Goal: Information Seeking & Learning: Learn about a topic

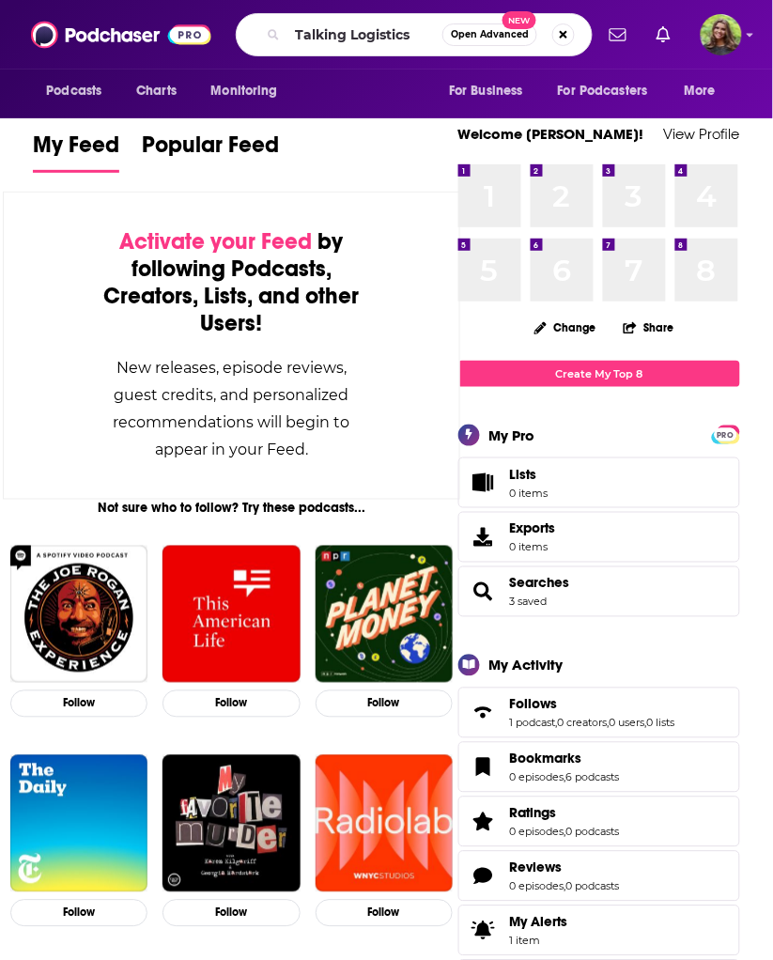
type input "Talking Logistics"
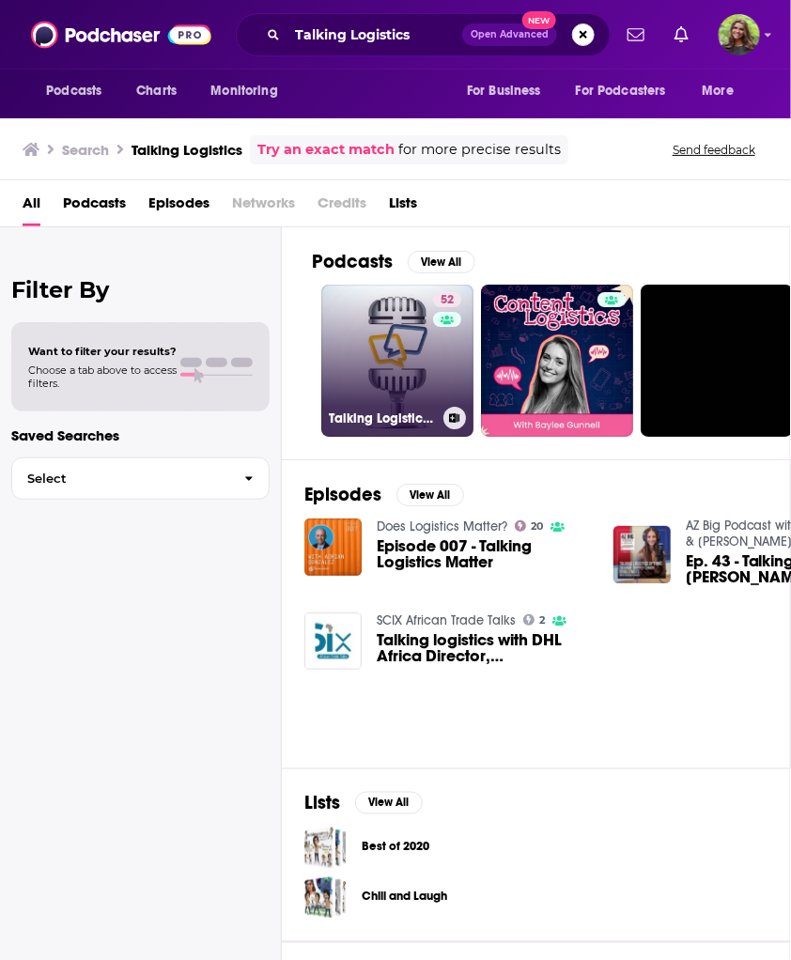
click at [389, 361] on link "52 Talking Logistics Podcasts" at bounding box center [397, 361] width 152 height 152
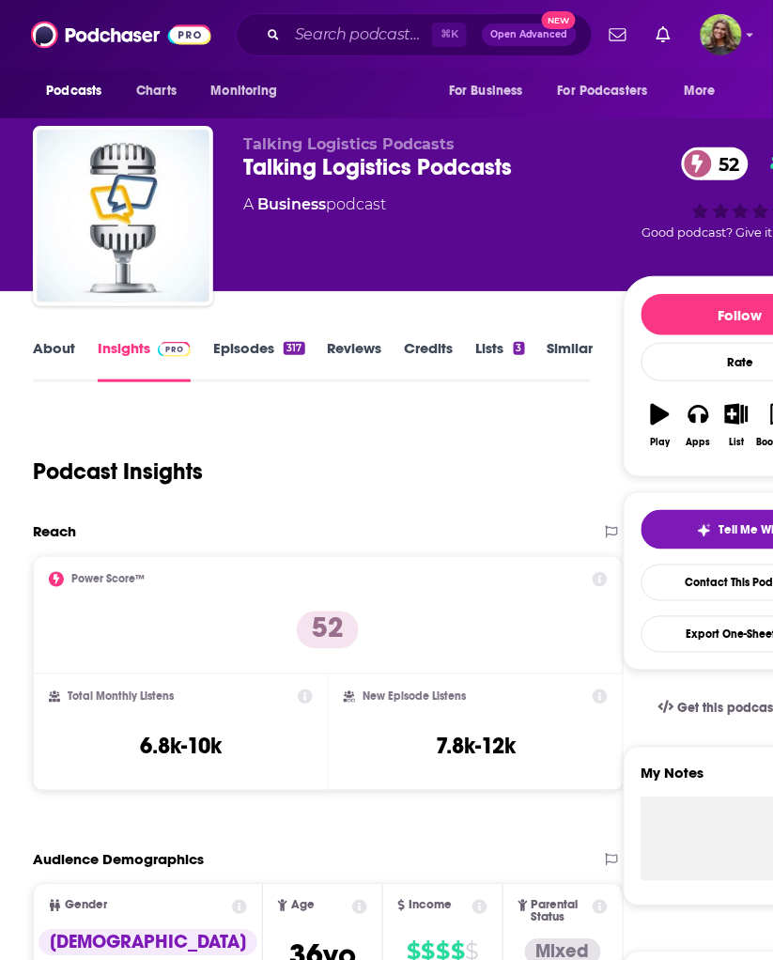
click at [70, 343] on link "About" at bounding box center [54, 360] width 42 height 43
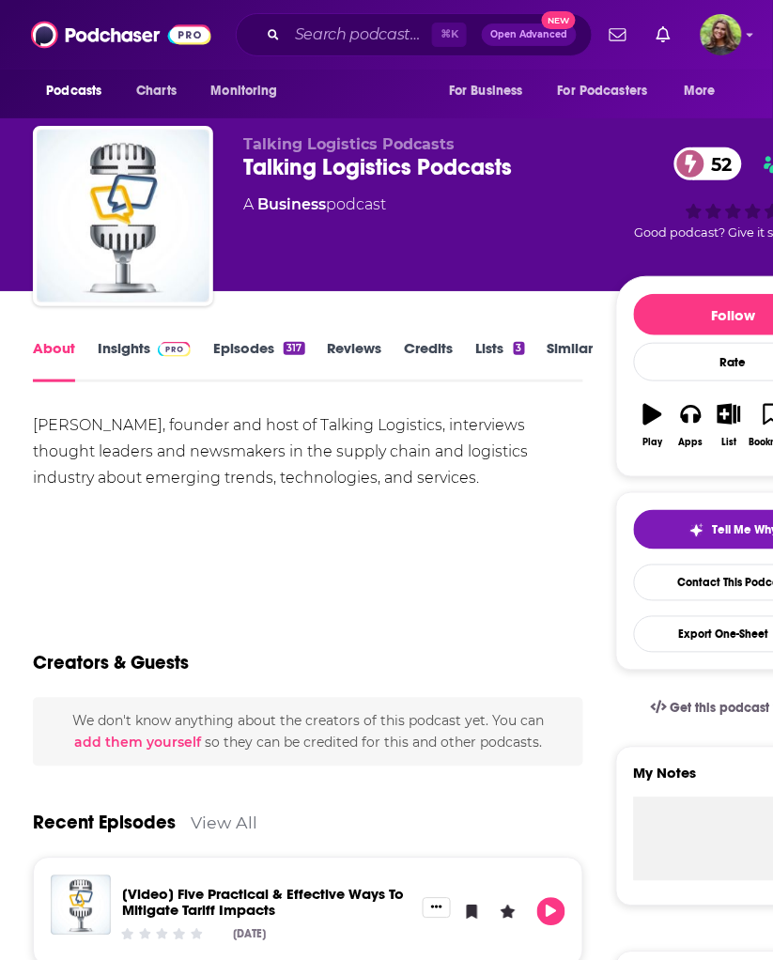
click at [417, 171] on div "Talking Logistics Podcasts 52" at bounding box center [429, 167] width 373 height 28
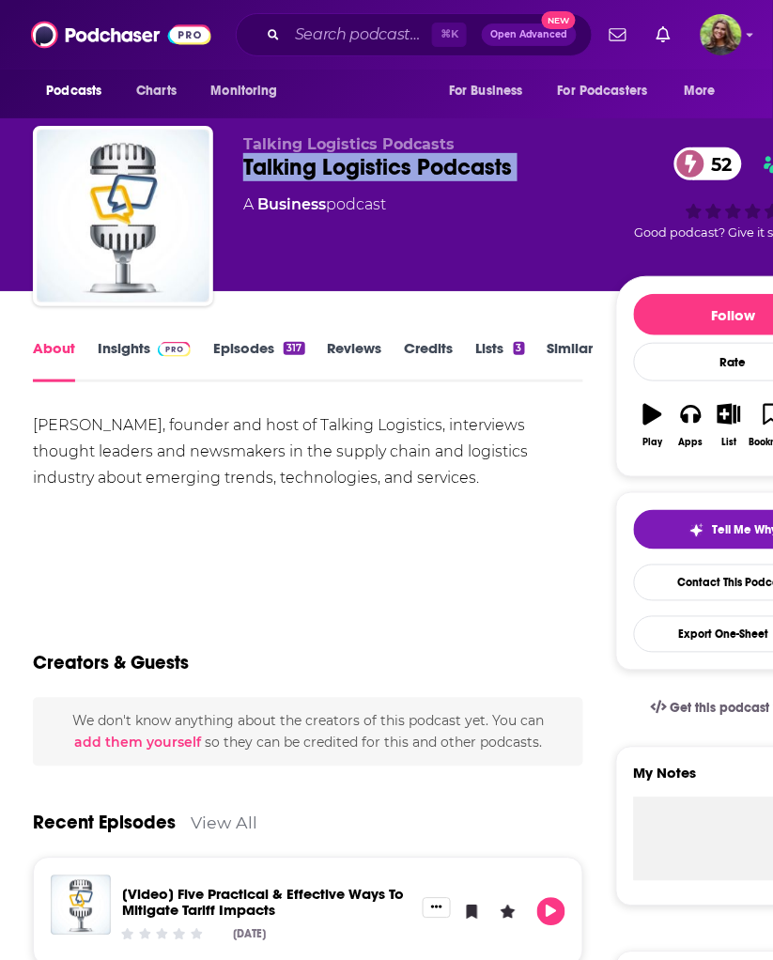
click at [417, 171] on div "Talking Logistics Podcasts 52" at bounding box center [429, 167] width 373 height 28
copy div "Talking Logistics Podcasts 52"
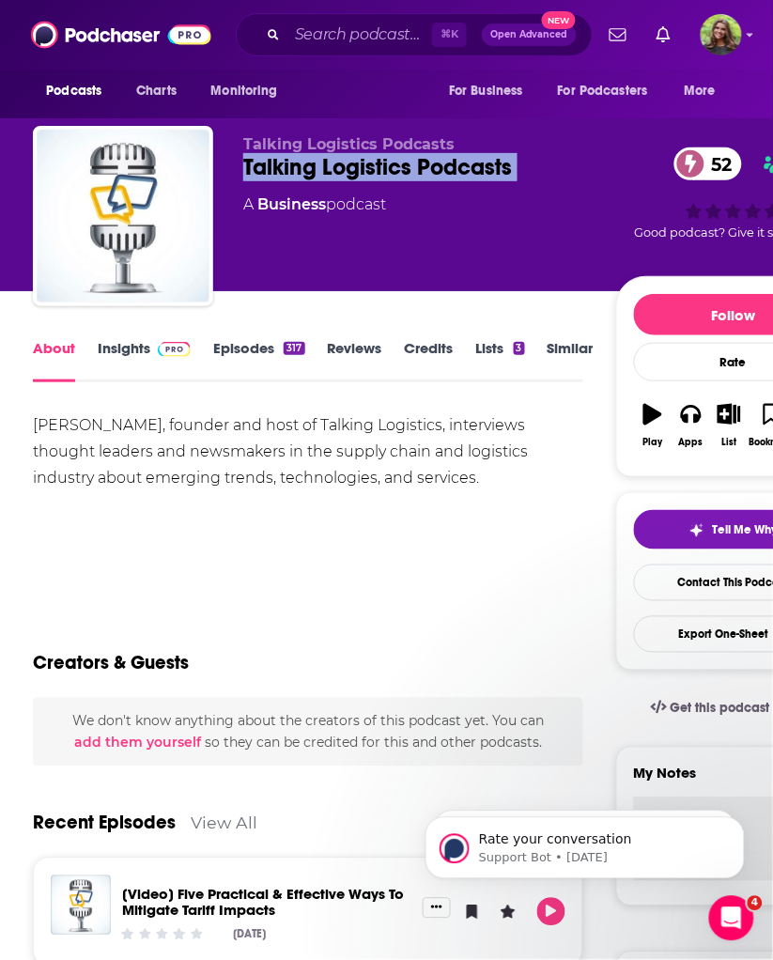
click at [156, 360] on link "Insights" at bounding box center [144, 360] width 93 height 43
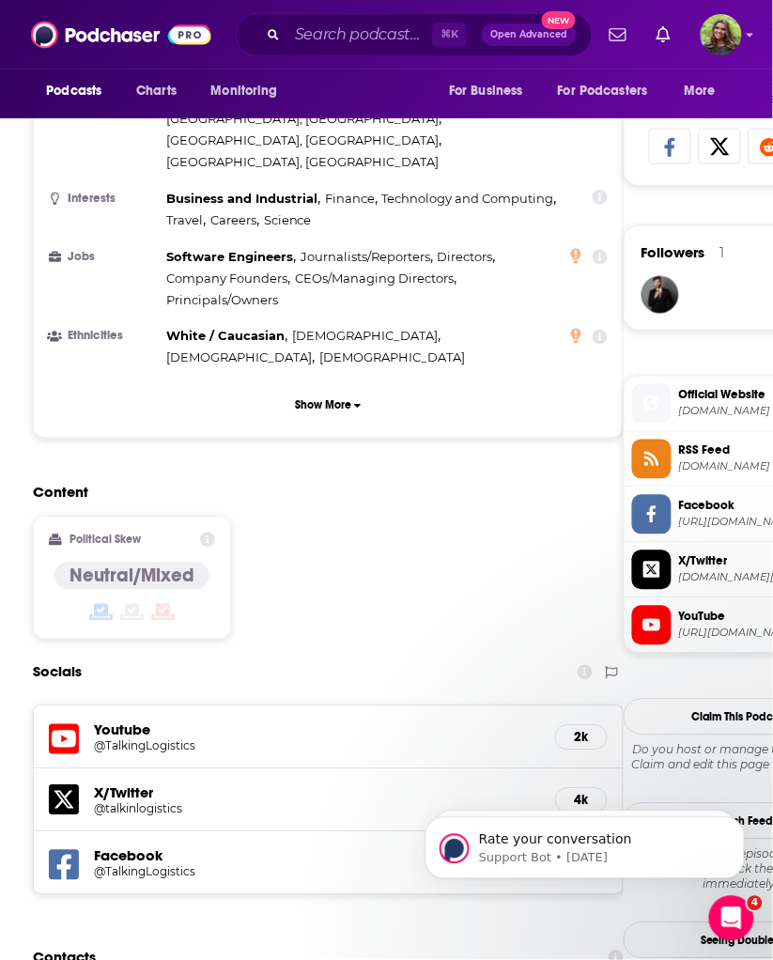
scroll to position [1702, 0]
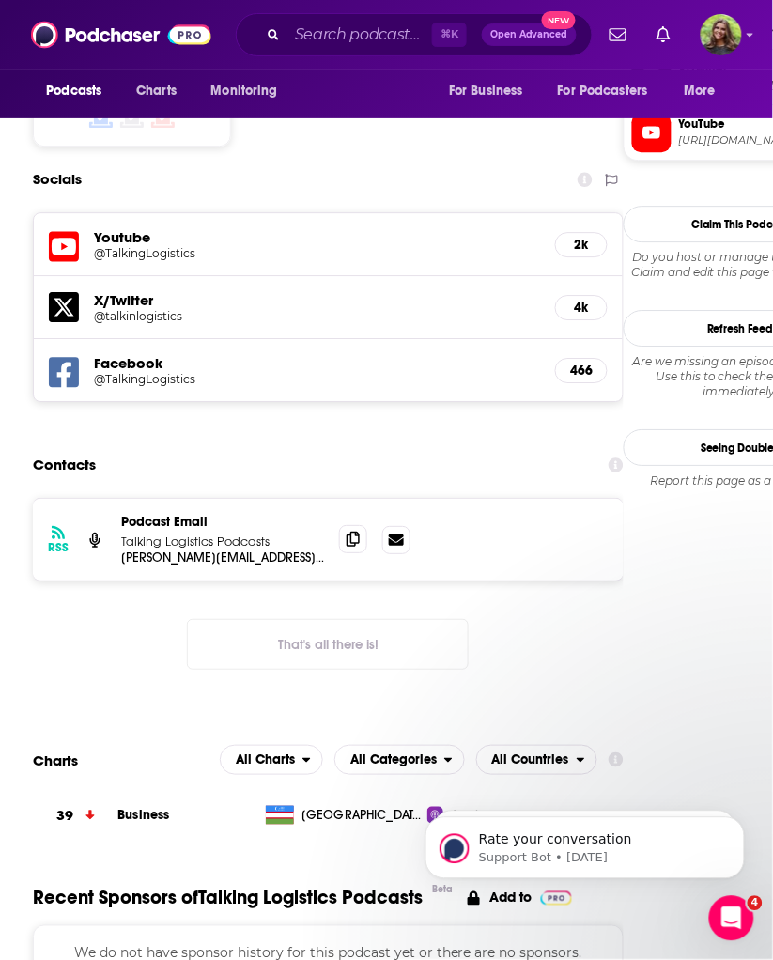
click at [363, 525] on span at bounding box center [353, 539] width 28 height 28
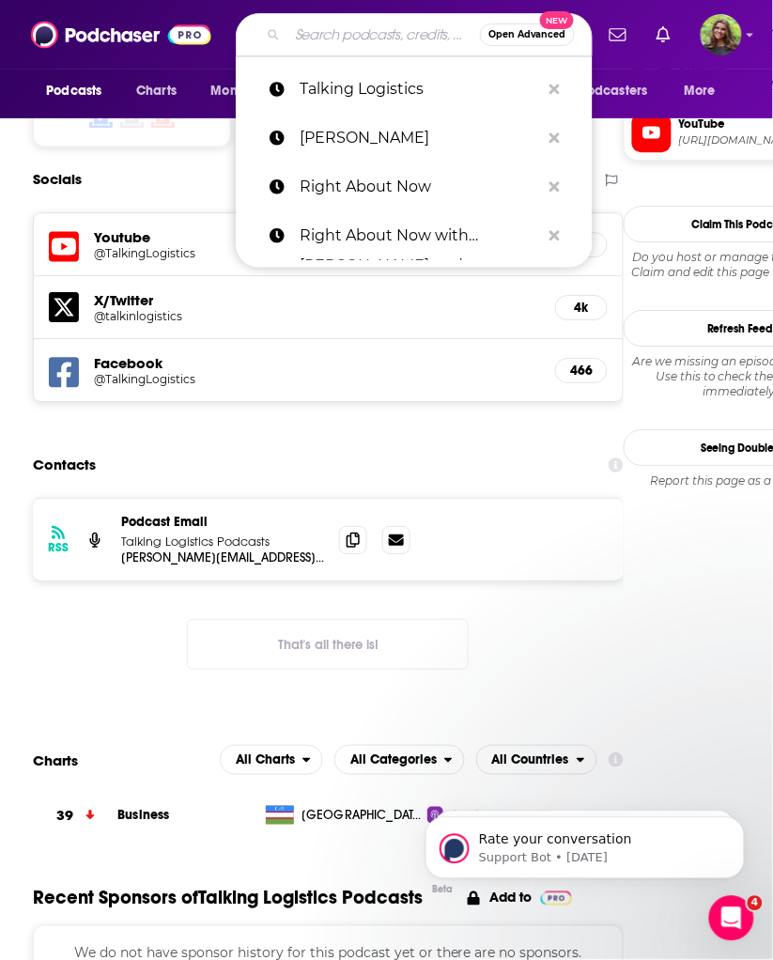
click at [391, 37] on input "Search podcasts, credits, & more..." at bounding box center [383, 35] width 193 height 30
paste input "The SupplyChainBrain Podcast:"
type input "The SupplyChainBrain Podcast:"
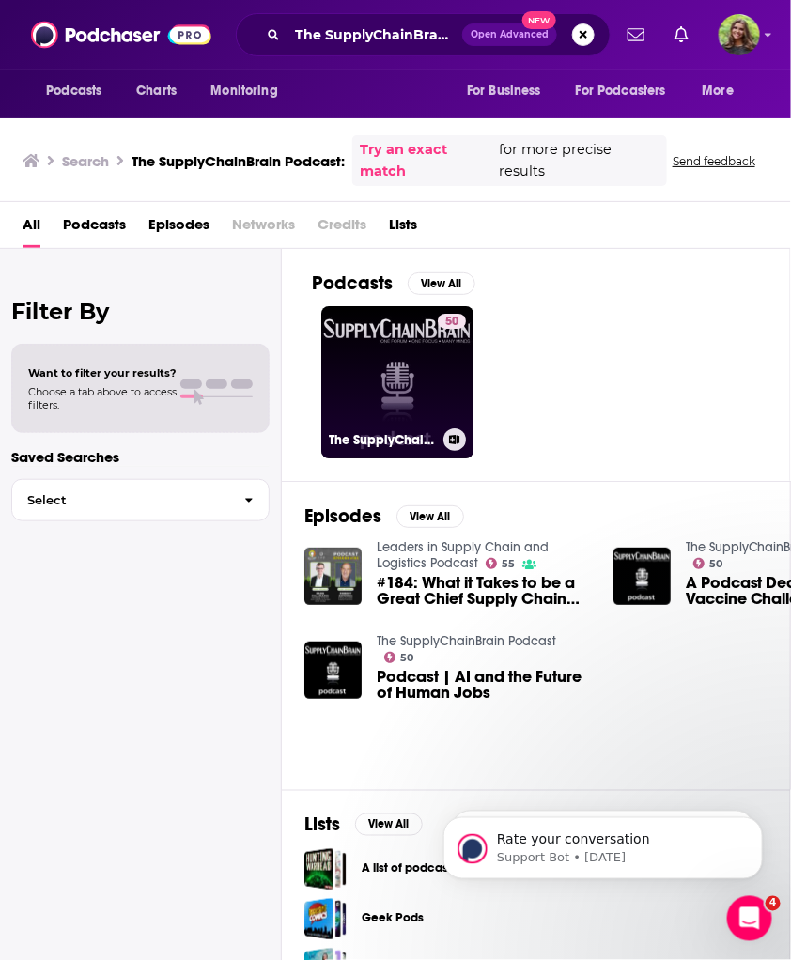
click at [377, 379] on link "50 The SupplyChainBrain Podcast" at bounding box center [397, 382] width 152 height 152
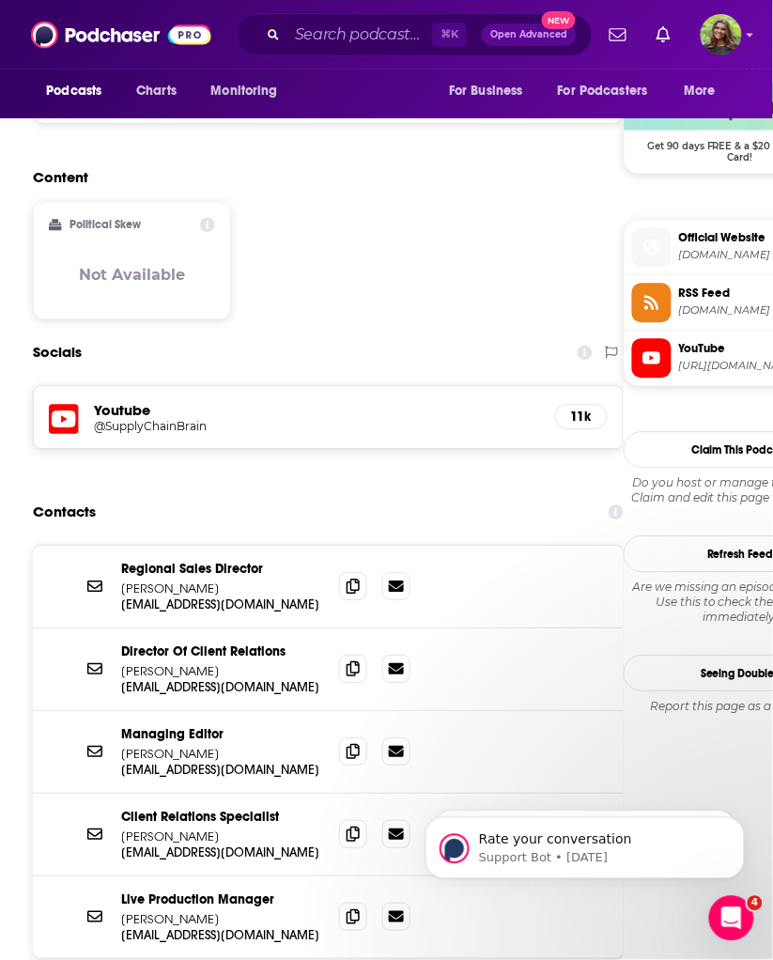
scroll to position [1544, 0]
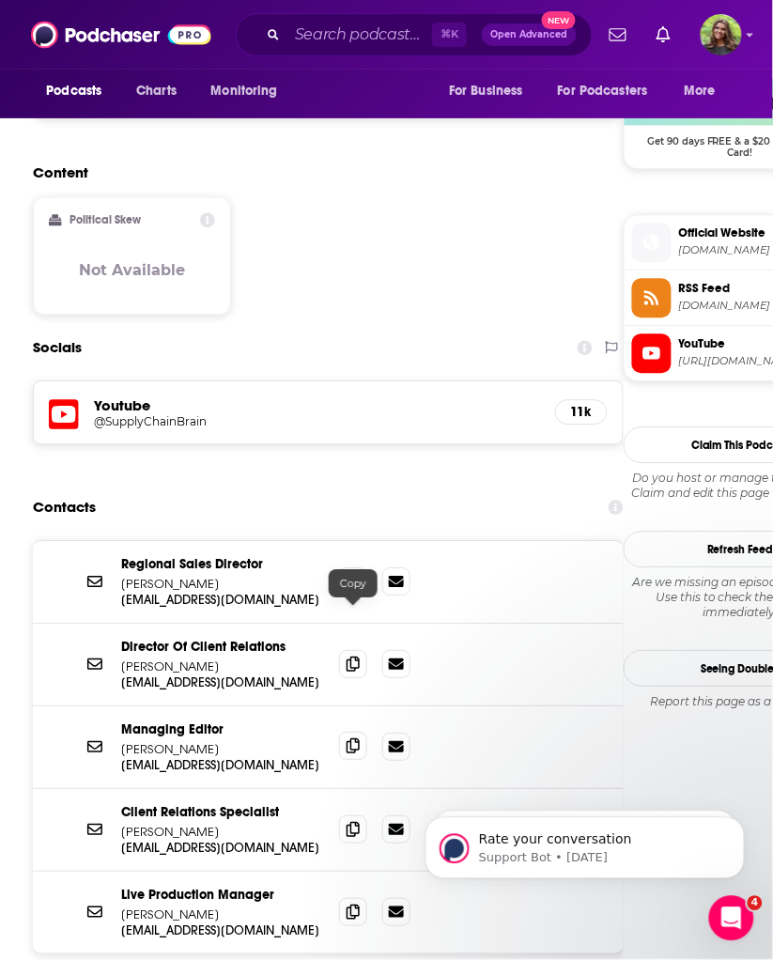
drag, startPoint x: 350, startPoint y: 623, endPoint x: 359, endPoint y: 625, distance: 9.6
click at [350, 739] on icon at bounding box center [353, 746] width 13 height 15
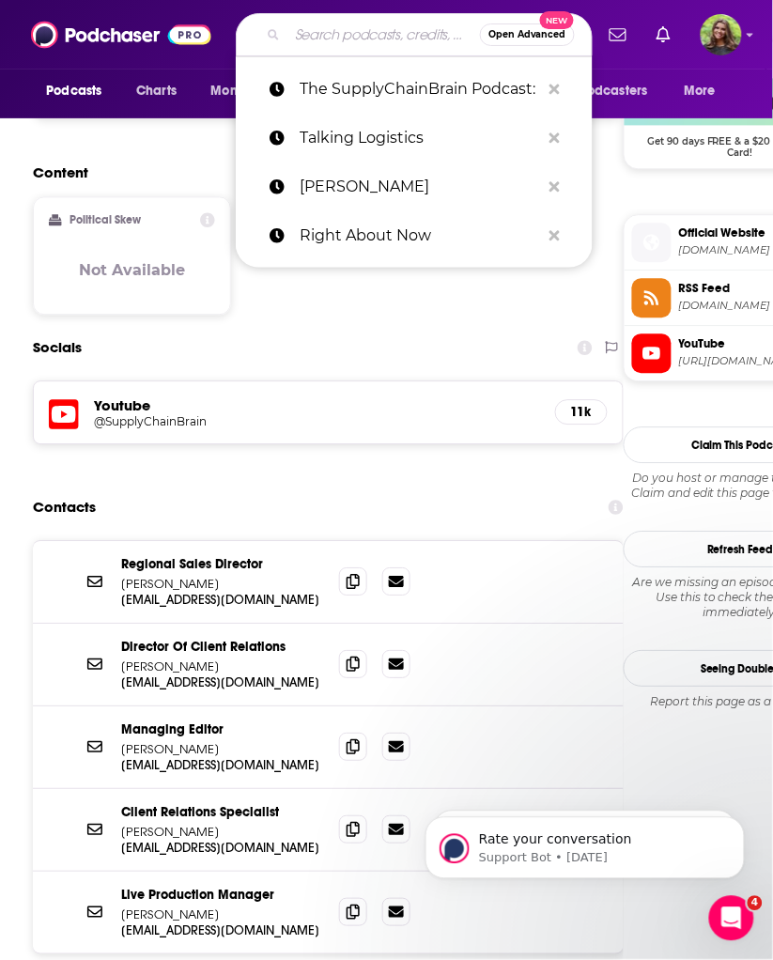
click at [381, 48] on input "Search podcasts, credits, & more..." at bounding box center [383, 35] width 193 height 30
paste input "Leaders in Supply Chain and Logistics Podcast:"
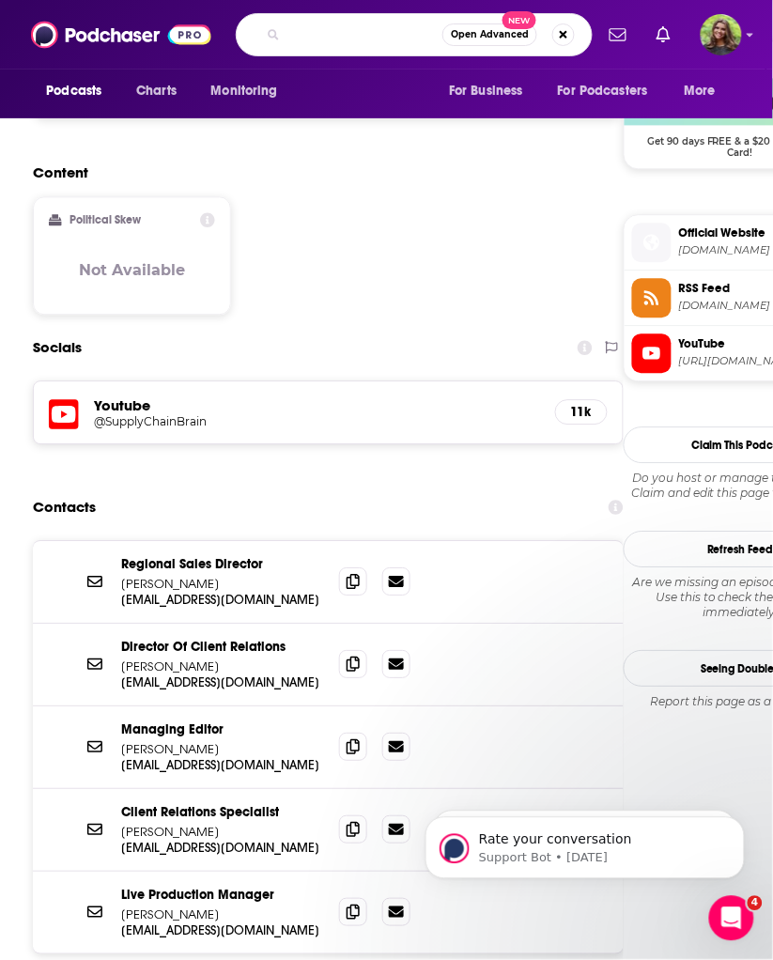
type input "Leaders in Supply Chain and Logistics Podcast"
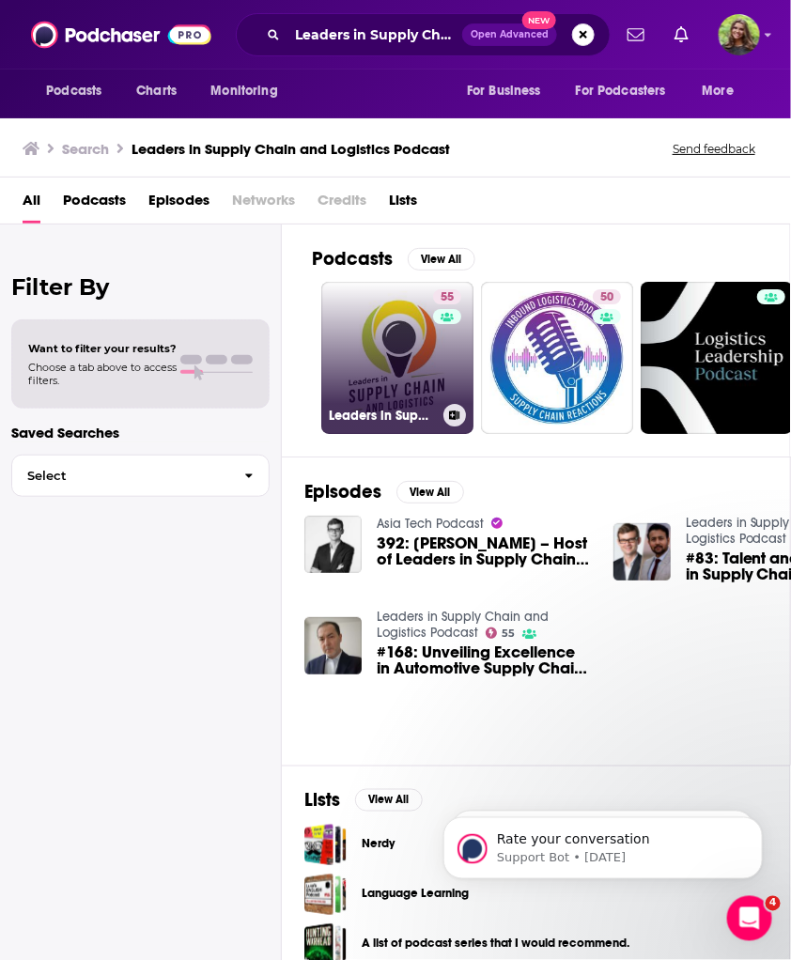
click at [369, 341] on link "55 Leaders in Supply Chain and Logistics Podcast" at bounding box center [397, 358] width 152 height 152
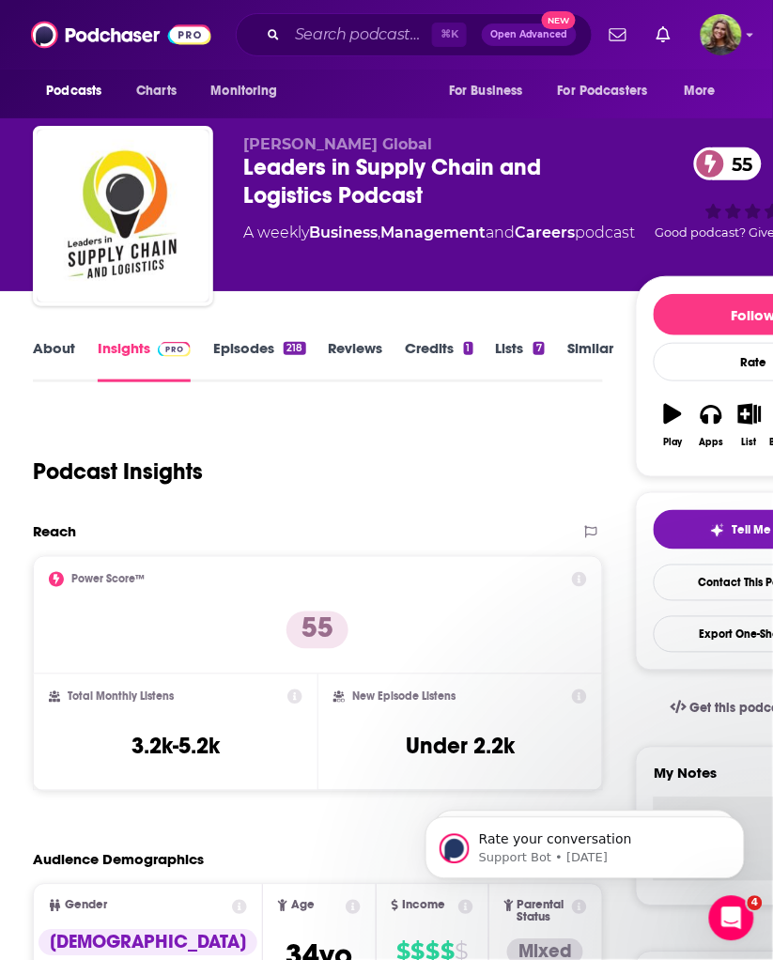
click at [40, 361] on link "About" at bounding box center [54, 360] width 42 height 43
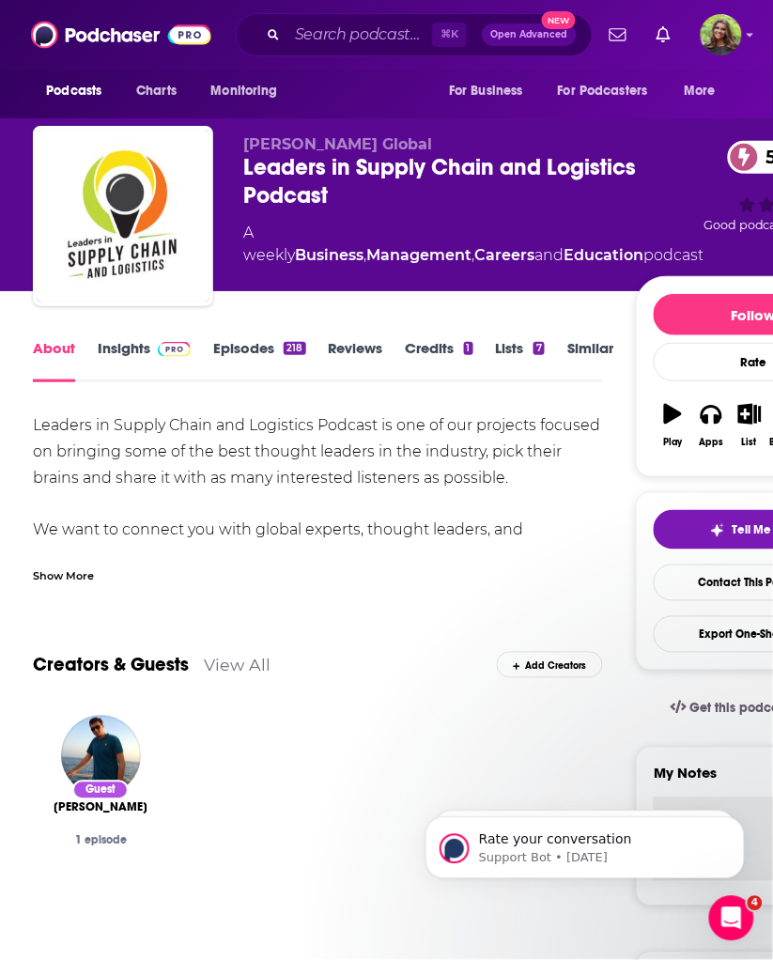
click at [121, 357] on link "Insights" at bounding box center [144, 360] width 93 height 43
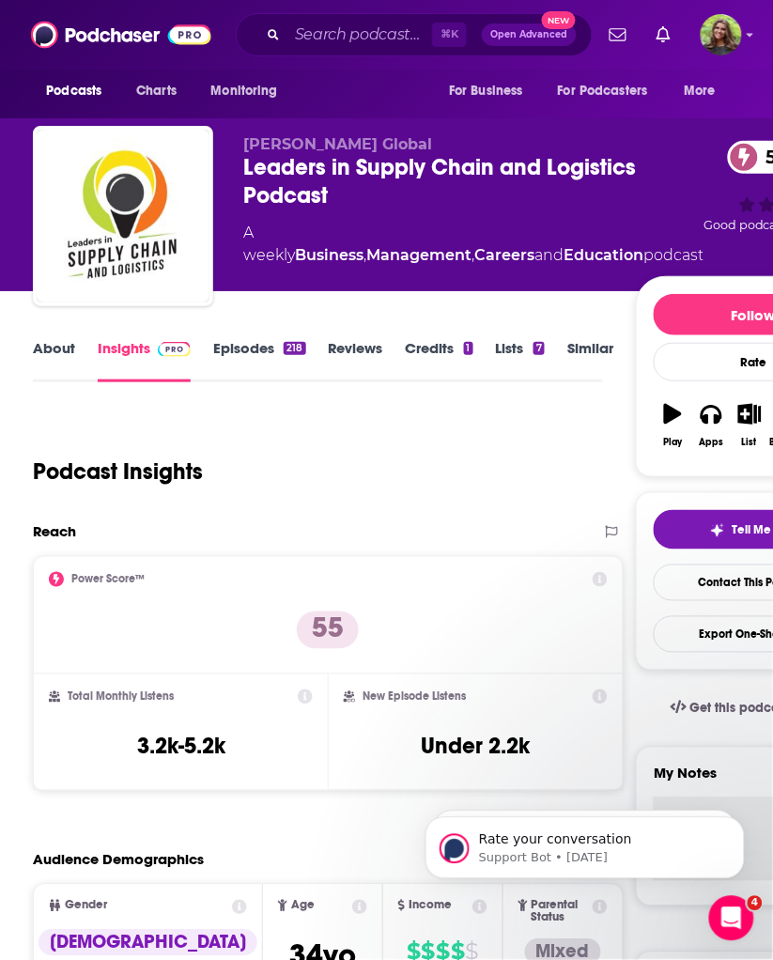
click at [136, 359] on link "Insights" at bounding box center [144, 360] width 93 height 43
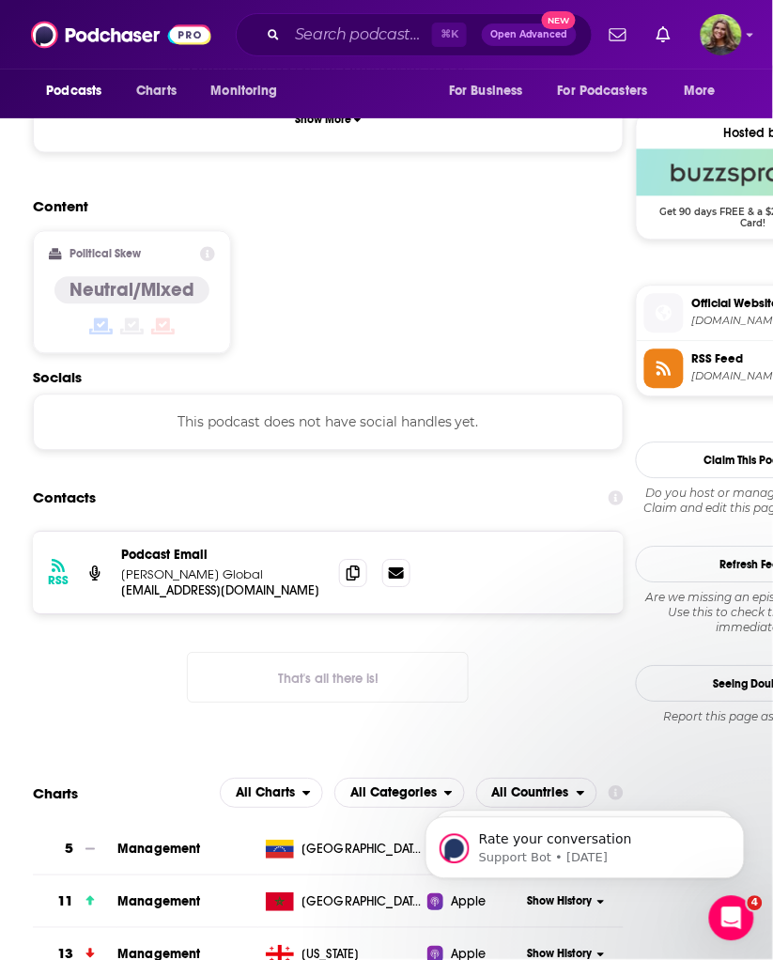
scroll to position [1553, 0]
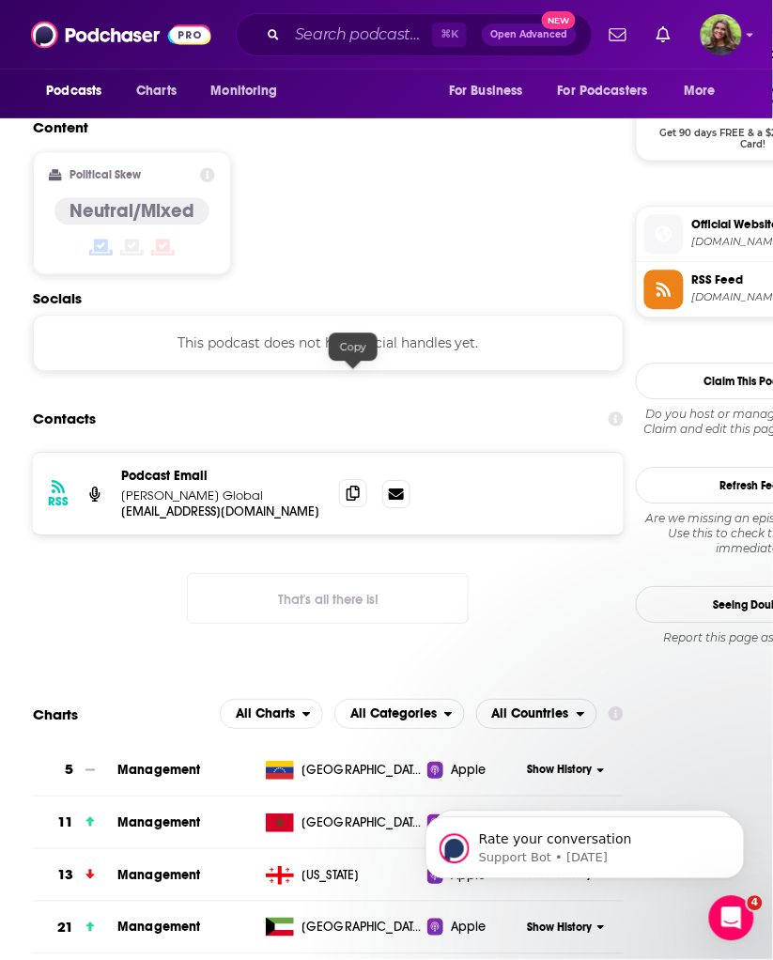
click at [359, 486] on icon at bounding box center [353, 493] width 13 height 15
click at [367, 27] on input "Search podcasts, credits, & more..." at bounding box center [359, 35] width 145 height 30
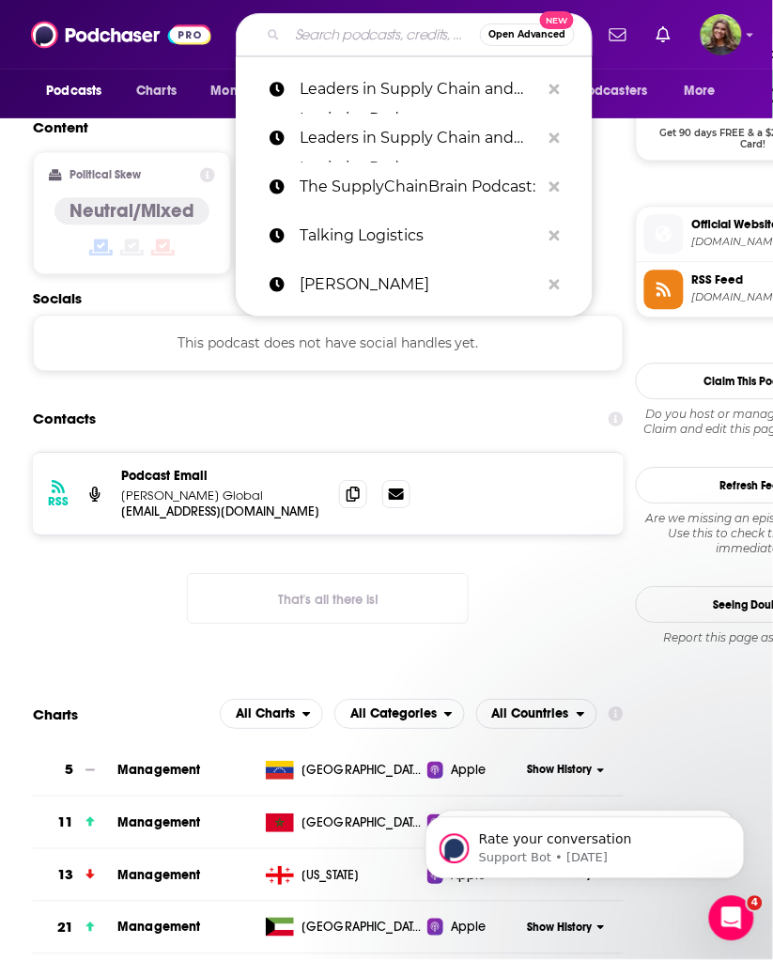
paste input "Supply Chain Management Review podcast"
type input "Supply Chain Management Review podcast"
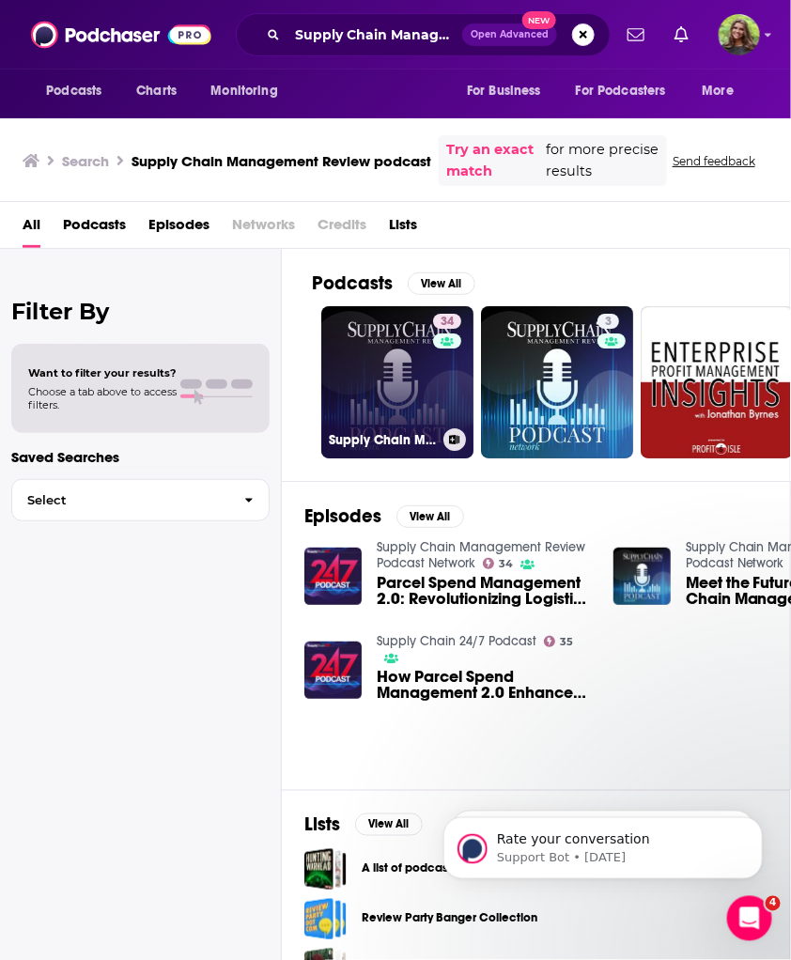
click at [384, 371] on link "34 Supply Chain Management Review Podcast Network" at bounding box center [397, 382] width 152 height 152
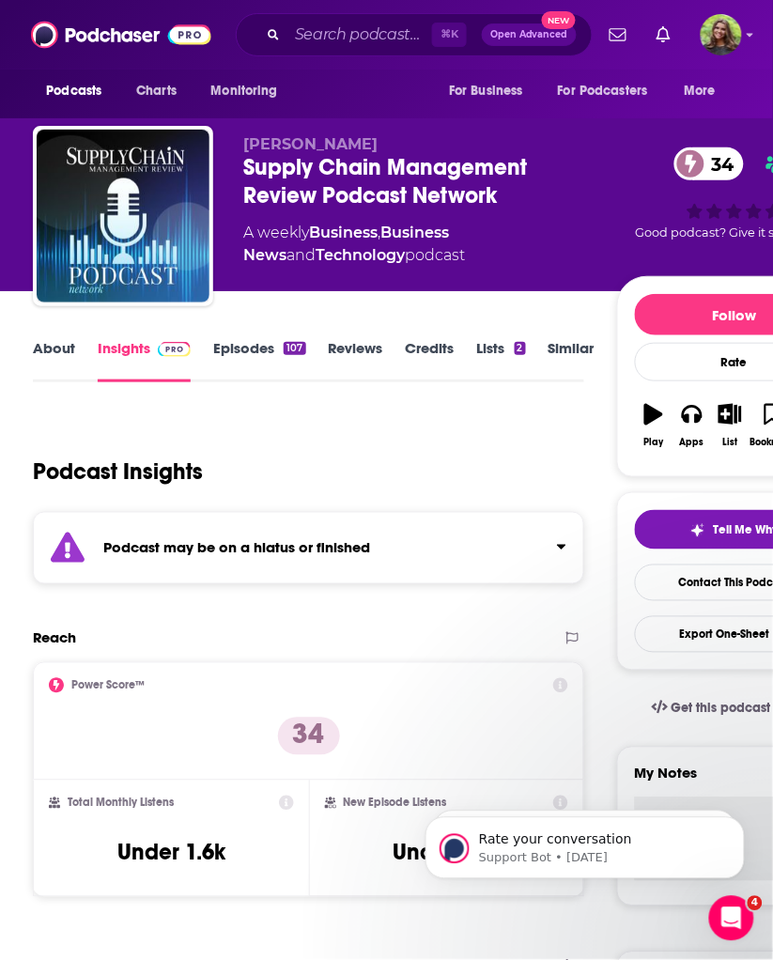
click at [231, 361] on link "Episodes 107" at bounding box center [259, 360] width 92 height 43
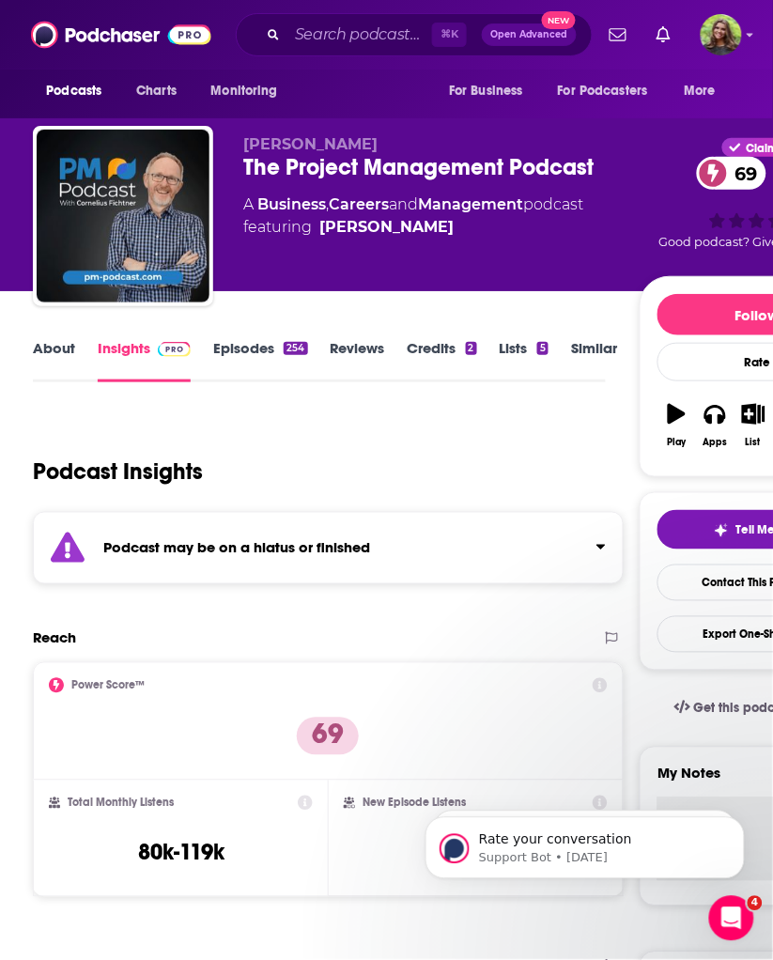
click at [242, 350] on link "Episodes 254" at bounding box center [260, 360] width 94 height 43
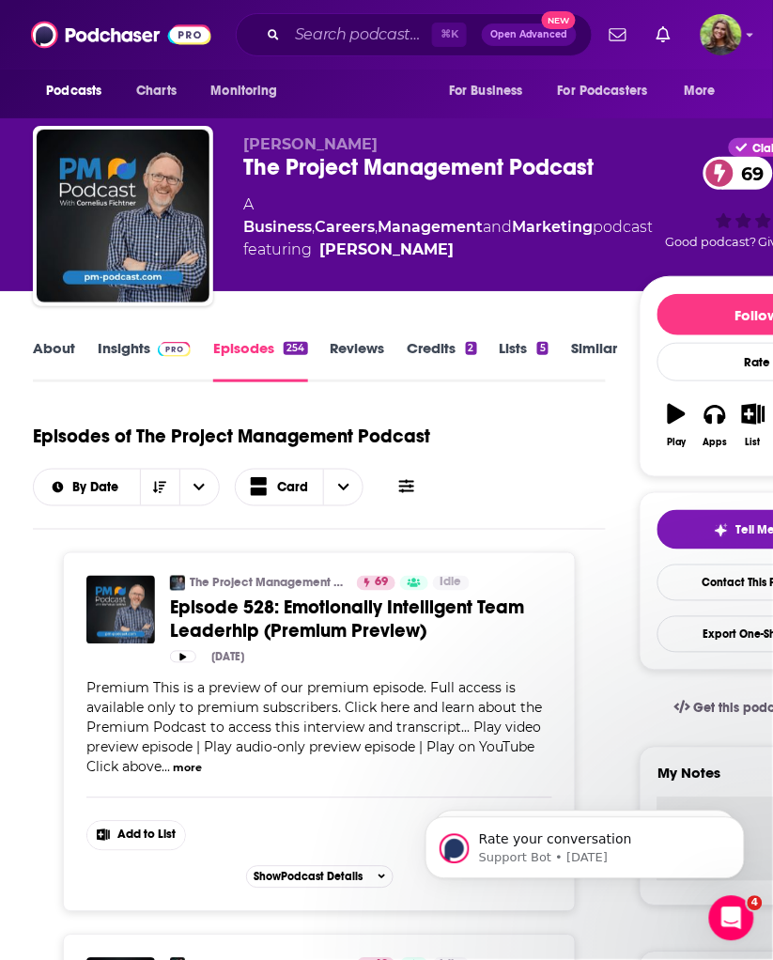
drag, startPoint x: 126, startPoint y: 356, endPoint x: 791, endPoint y: 284, distance: 669.1
click at [126, 356] on link "Insights" at bounding box center [144, 360] width 93 height 43
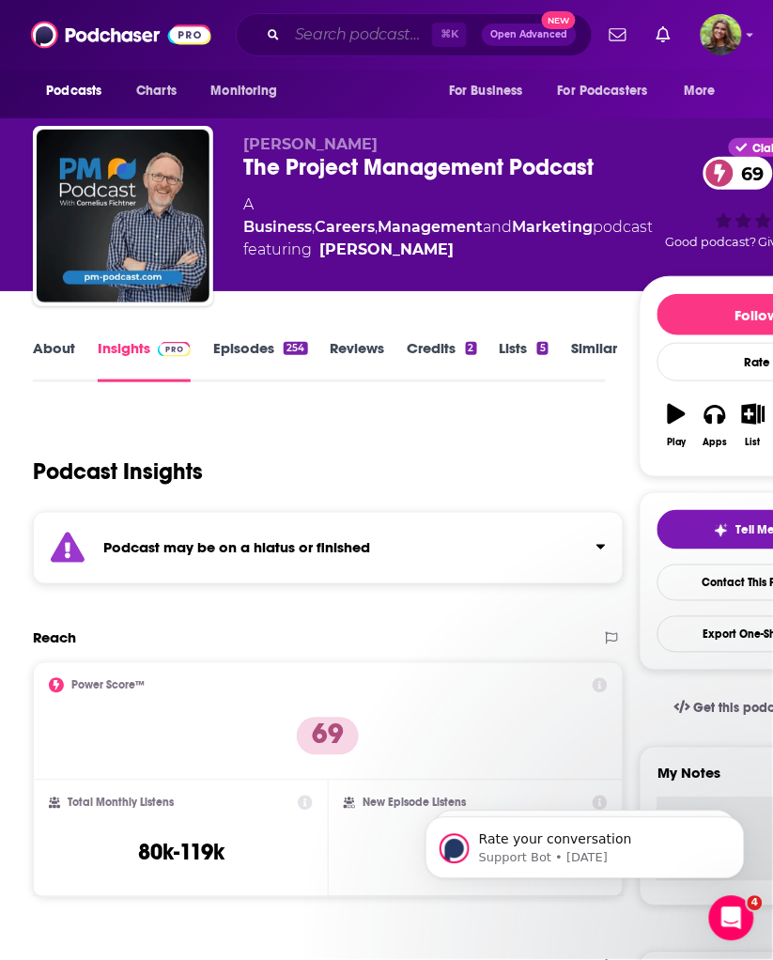
click at [366, 48] on input "Search podcasts, credits, & more..." at bounding box center [359, 35] width 145 height 30
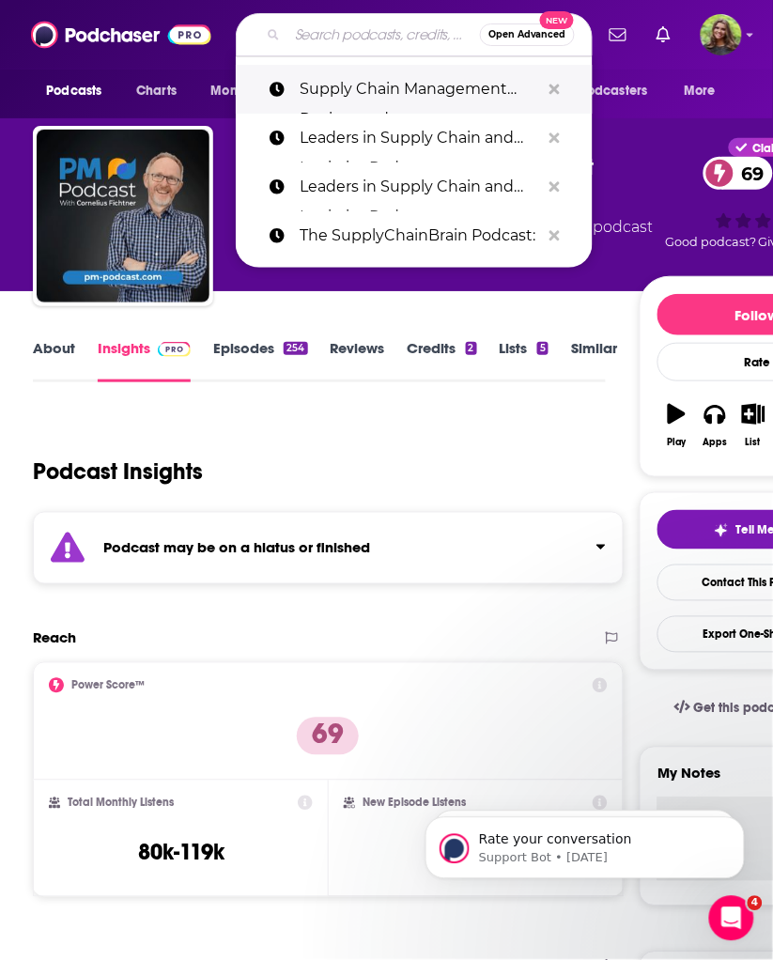
paste input "The Project Management Leadership Podcast:"
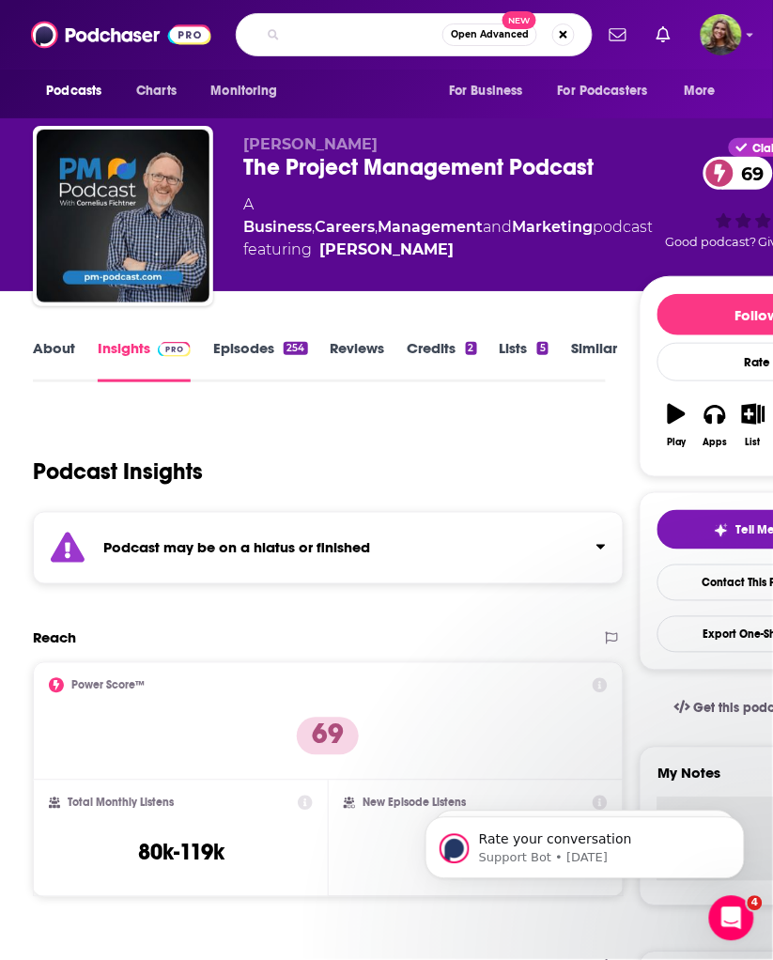
type input "The Project Management Leadership Podcast"
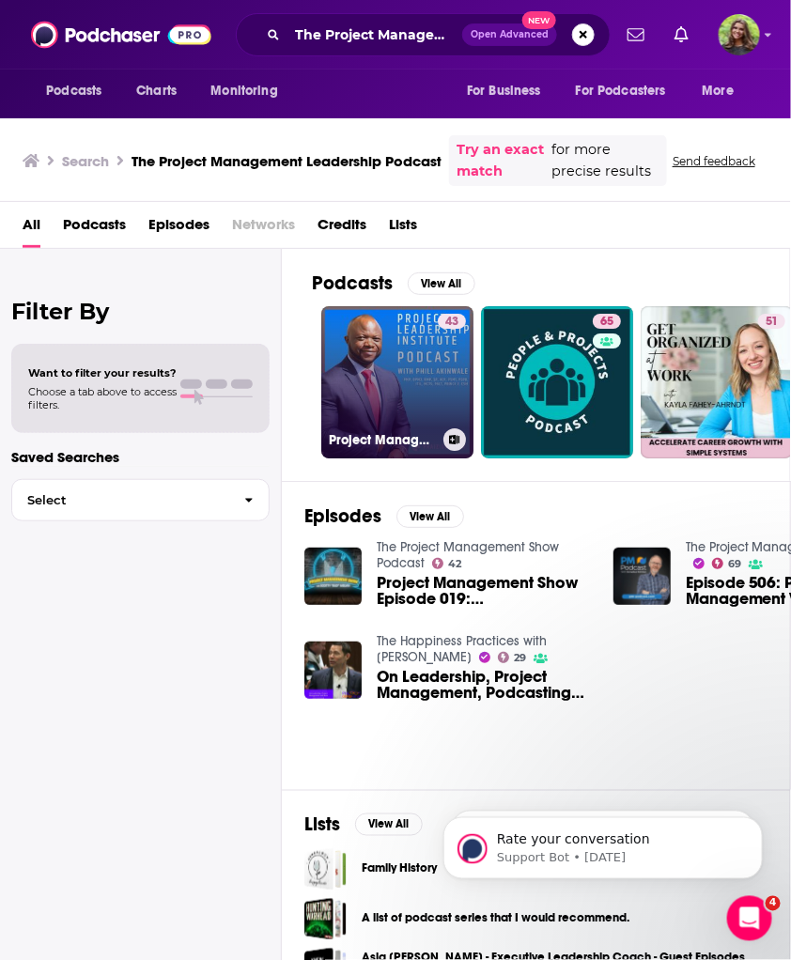
click at [399, 390] on link "43 Project Management & Leadership - Life After the PMP Exam" at bounding box center [397, 382] width 152 height 152
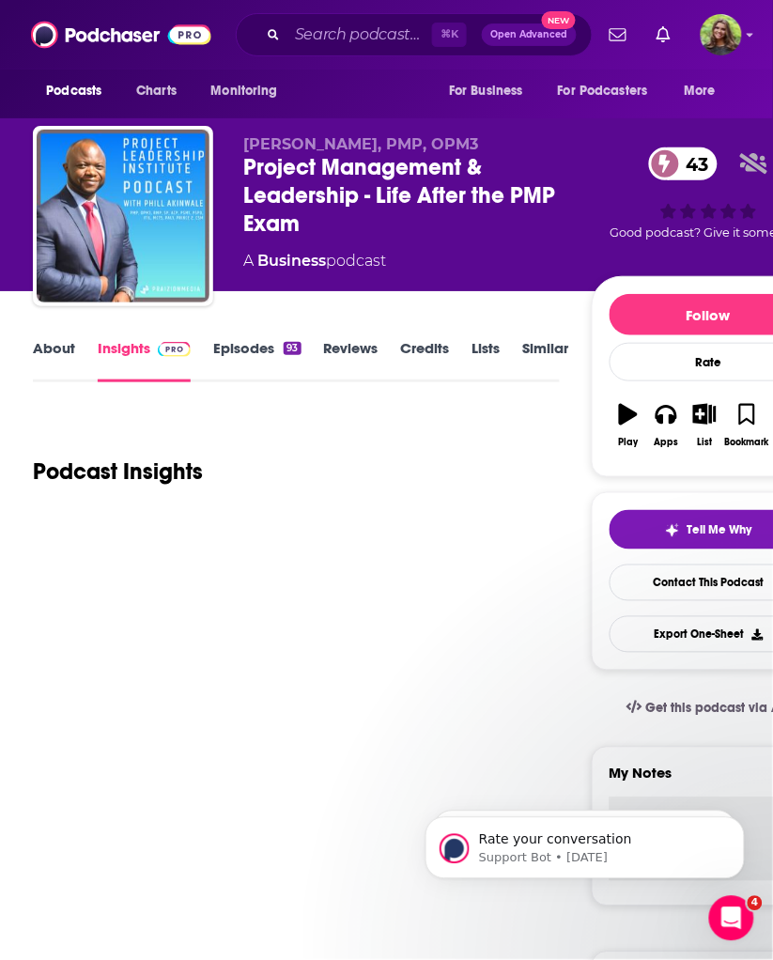
click at [339, 195] on div "Project Management & Leadership - Life After the PMP Exam 43" at bounding box center [417, 195] width 348 height 85
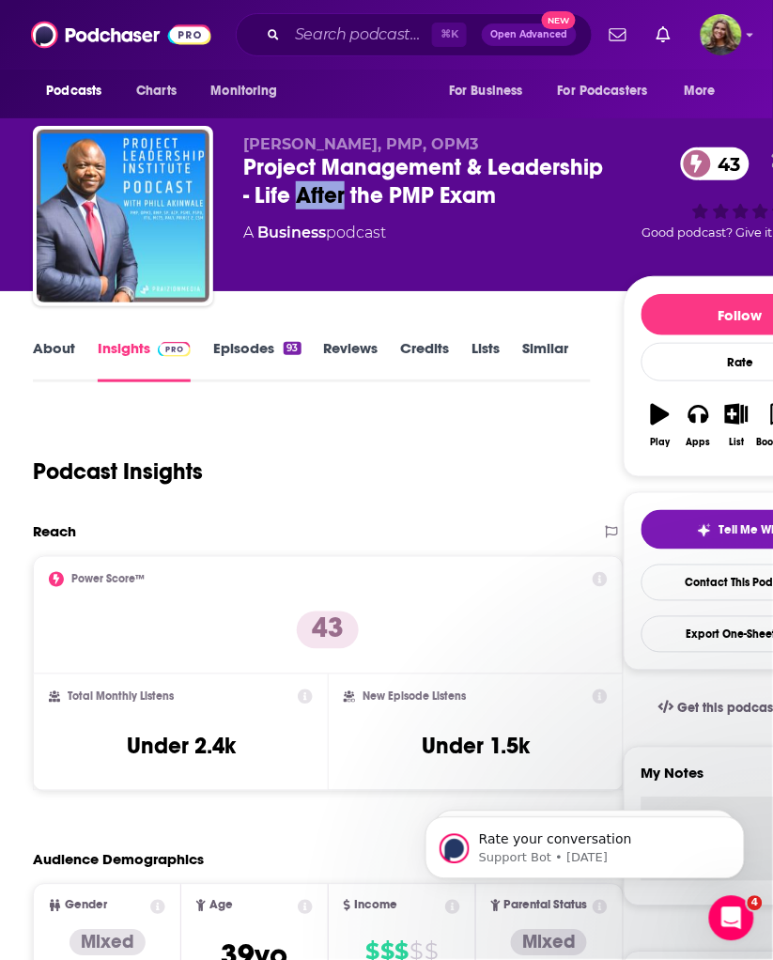
click at [339, 195] on div "Project Management & Leadership - Life After the PMP Exam 43" at bounding box center [433, 181] width 381 height 56
click at [340, 195] on div "Project Management & Leadership - Life After the PMP Exam 43" at bounding box center [433, 181] width 381 height 56
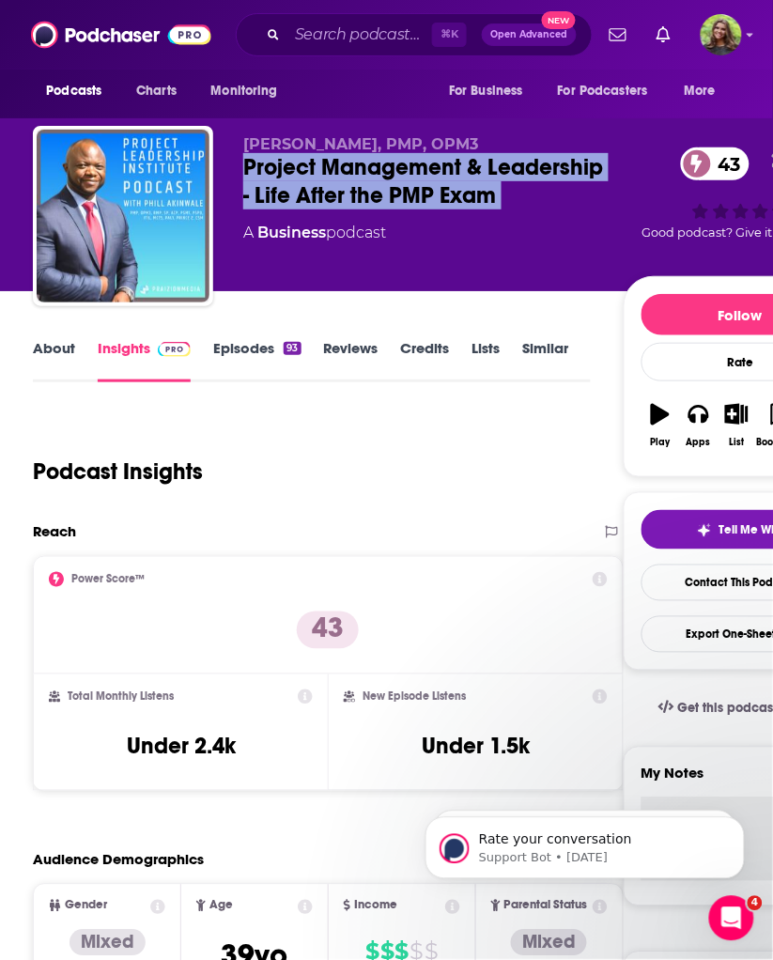
click at [340, 195] on div "Project Management & Leadership - Life After the PMP Exam 43" at bounding box center [433, 181] width 381 height 56
